Goal: Task Accomplishment & Management: Use online tool/utility

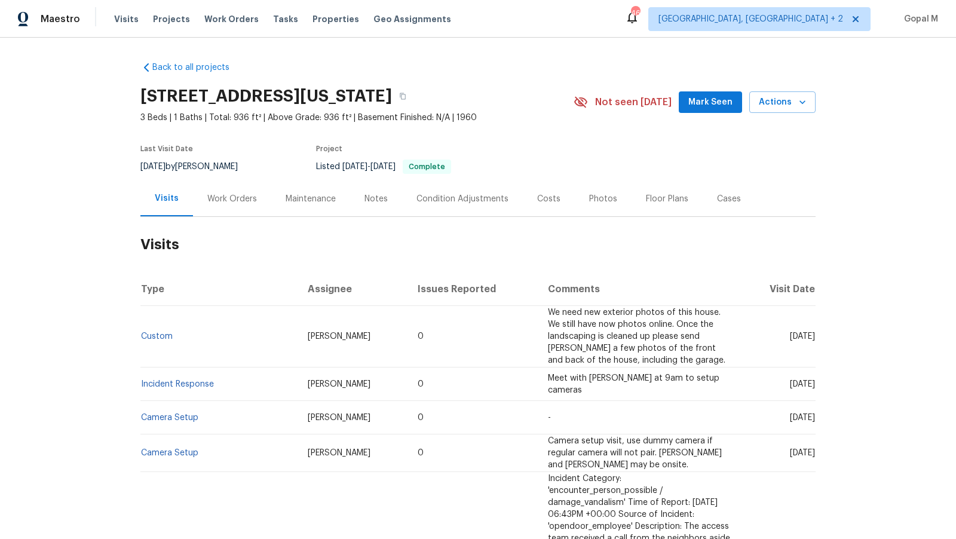
click at [241, 193] on div "Work Orders" at bounding box center [232, 199] width 50 height 12
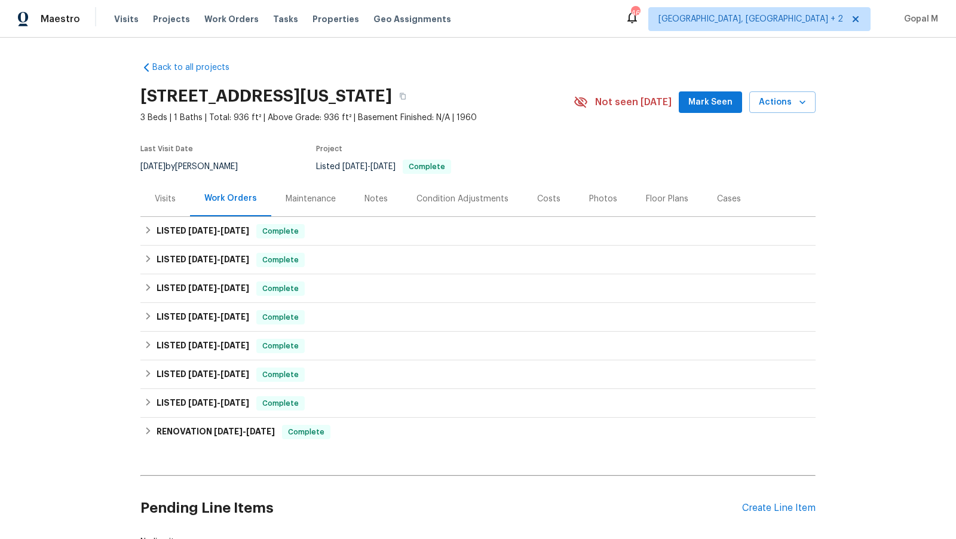
click at [166, 201] on div "Visits" at bounding box center [165, 199] width 21 height 12
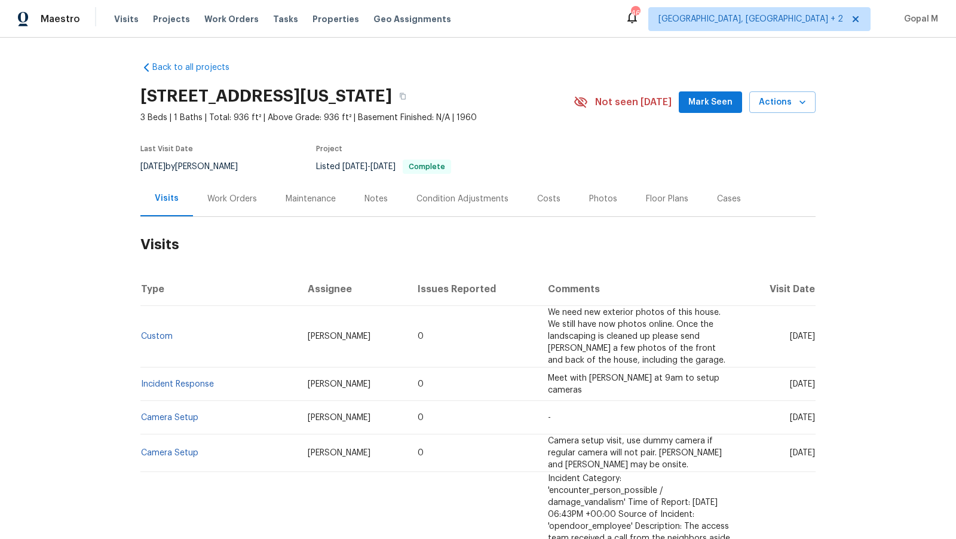
drag, startPoint x: 178, startPoint y: 164, endPoint x: 140, endPoint y: 163, distance: 37.6
click at [140, 163] on span "[DATE]" at bounding box center [152, 167] width 25 height 8
copy span "[DATE]"
click at [212, 198] on div "Work Orders" at bounding box center [232, 199] width 50 height 12
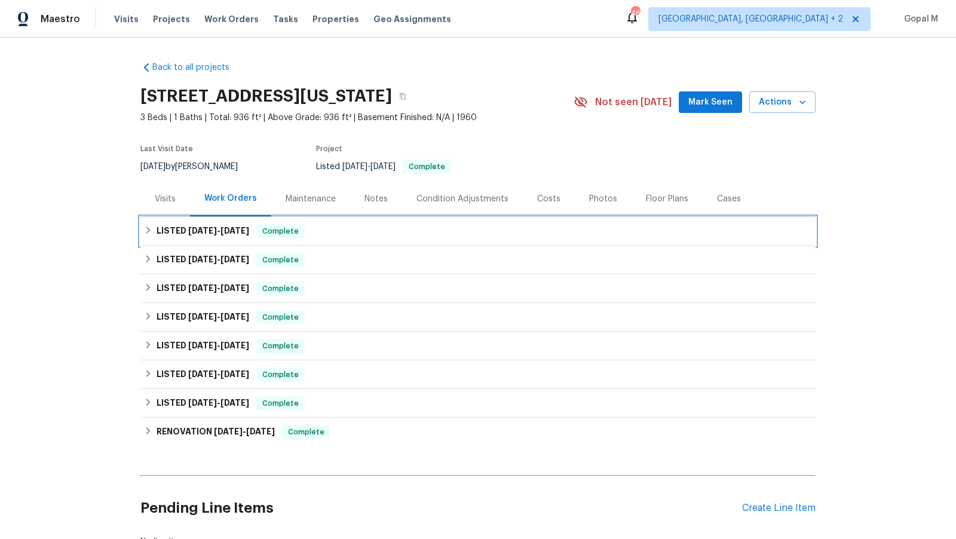
click at [464, 228] on div "LISTED [DATE] - [DATE] Complete" at bounding box center [478, 231] width 668 height 14
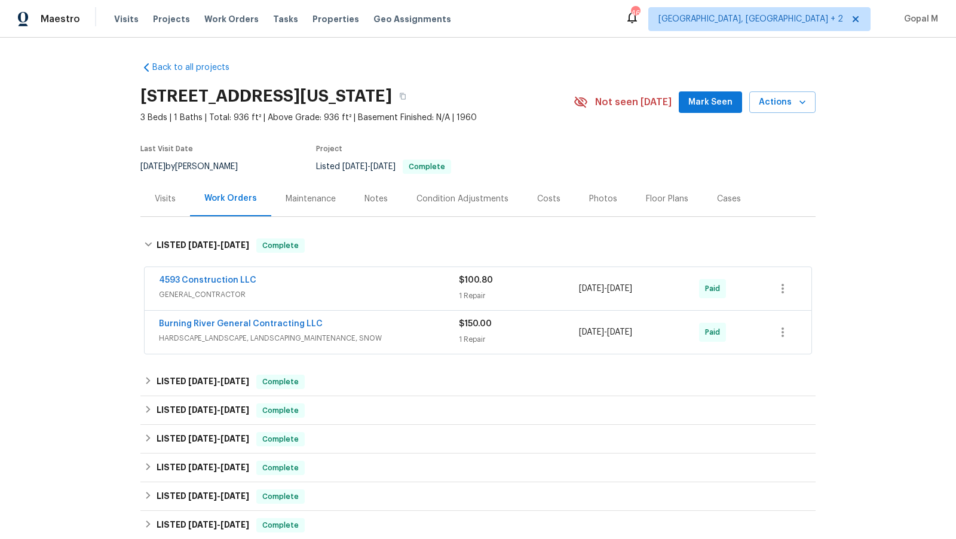
drag, startPoint x: 667, startPoint y: 288, endPoint x: 580, endPoint y: 289, distance: 87.8
click at [580, 289] on div "[DATE] - [DATE]" at bounding box center [639, 288] width 120 height 29
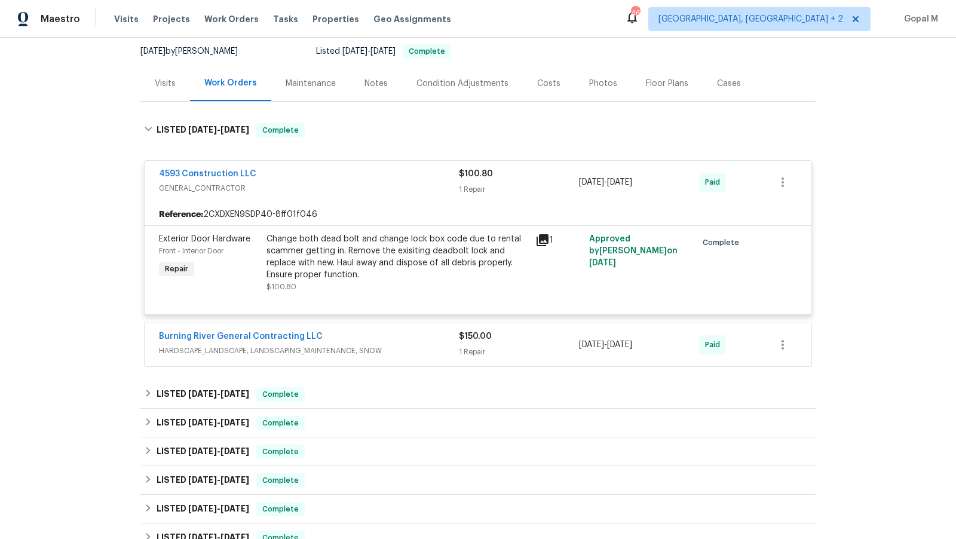
scroll to position [117, 0]
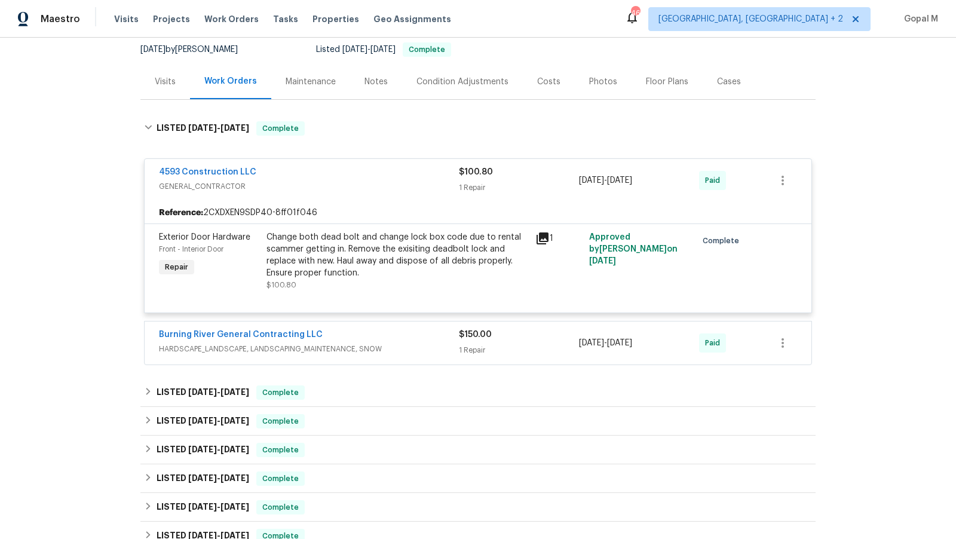
drag, startPoint x: 669, startPoint y: 341, endPoint x: 581, endPoint y: 341, distance: 87.8
click at [581, 341] on div "[DATE] - [DATE]" at bounding box center [639, 343] width 120 height 29
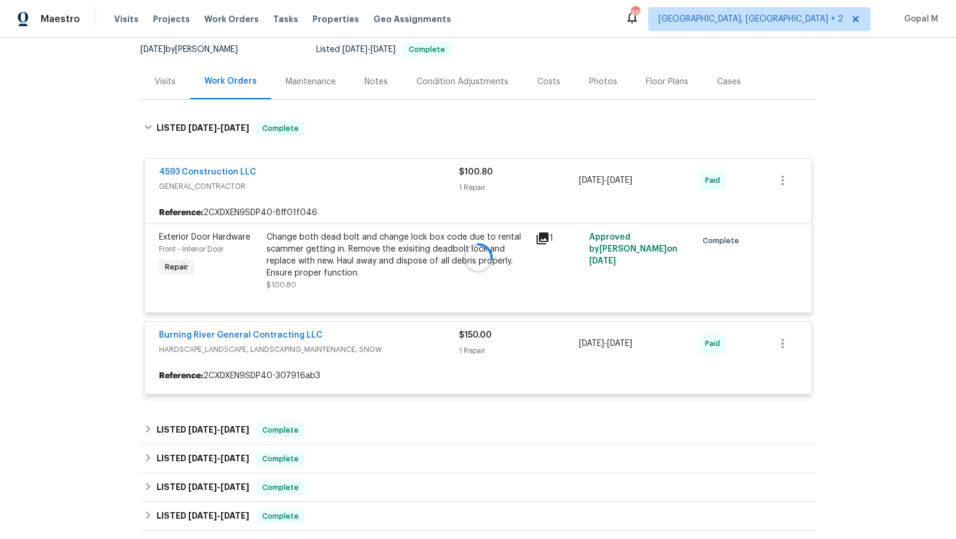
copy span "[DATE] - [DATE]"
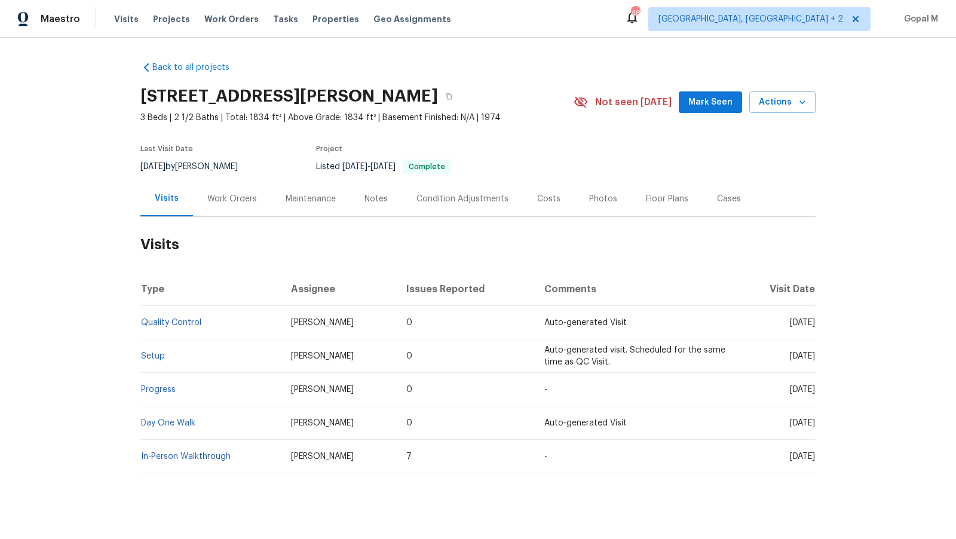
click at [238, 198] on div "Work Orders" at bounding box center [232, 199] width 50 height 12
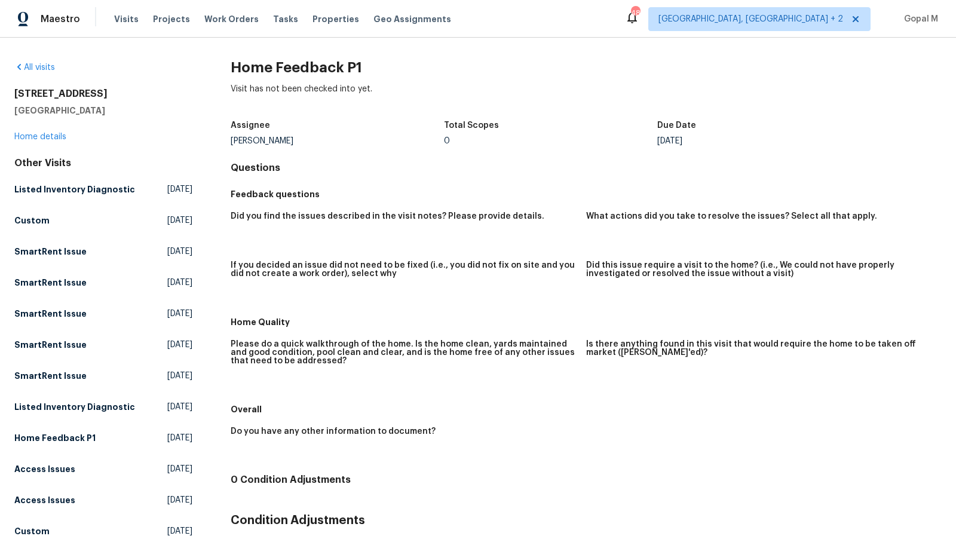
click at [265, 141] on div "[PERSON_NAME]" at bounding box center [337, 141] width 213 height 8
copy div "[PERSON_NAME]"
